Goal: Navigation & Orientation: Find specific page/section

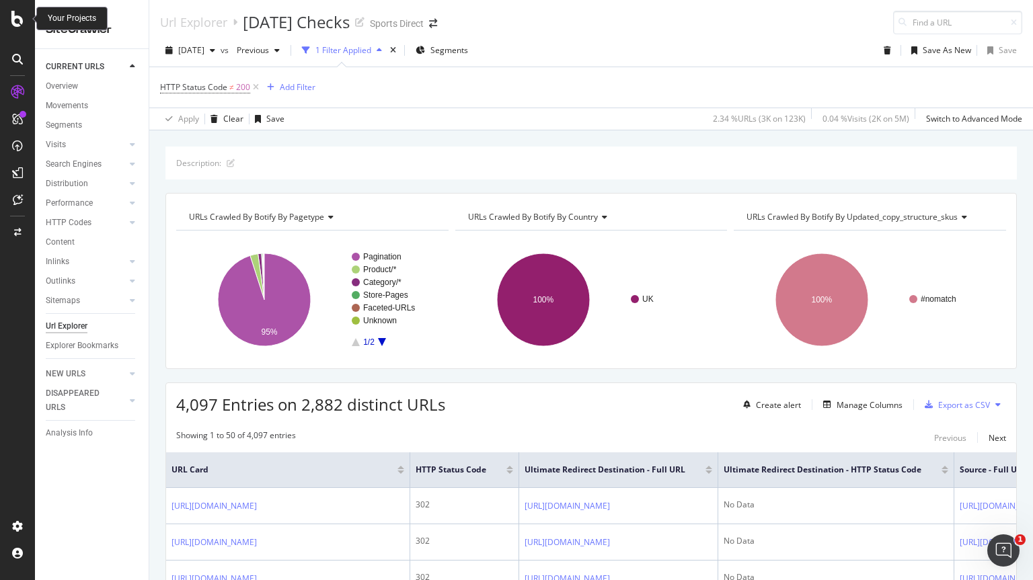
click at [15, 19] on icon at bounding box center [17, 19] width 12 height 16
